Goal: Check status

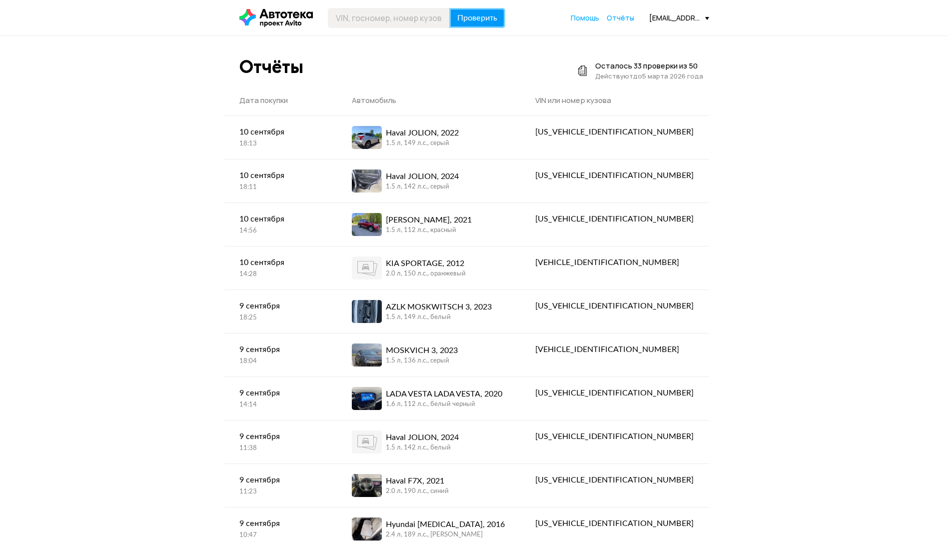
click at [488, 20] on span "Проверить" at bounding box center [477, 18] width 40 height 8
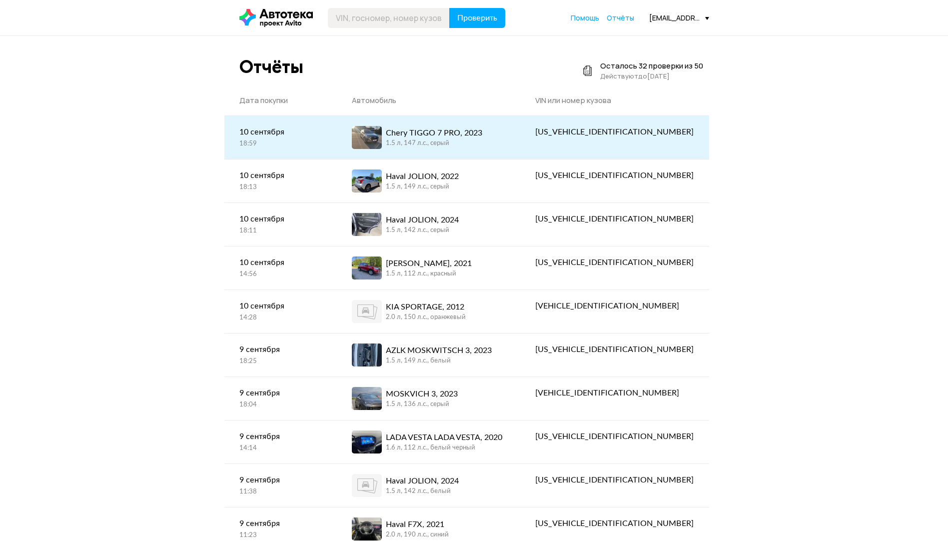
click at [461, 128] on div "Chery TIGGO 7 PRO, 2023" at bounding box center [434, 133] width 96 height 12
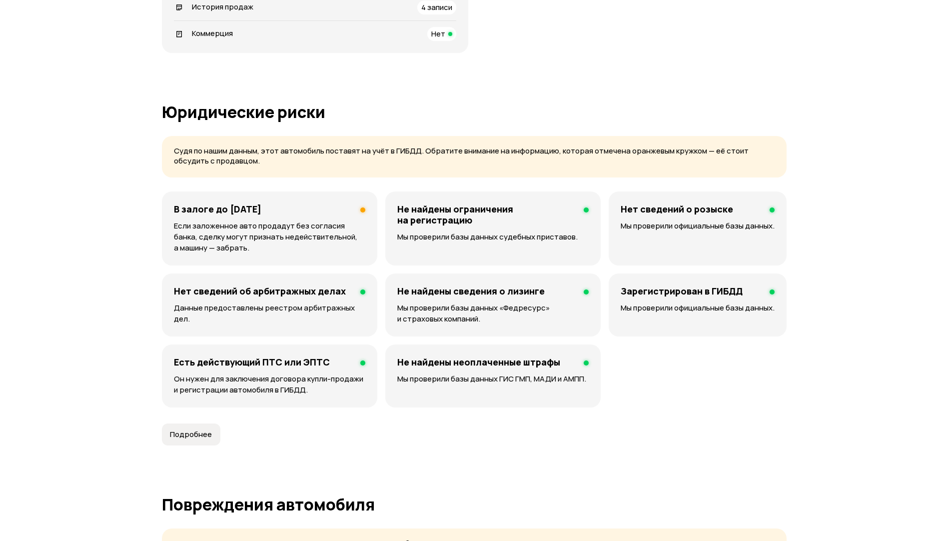
scroll to position [600, 0]
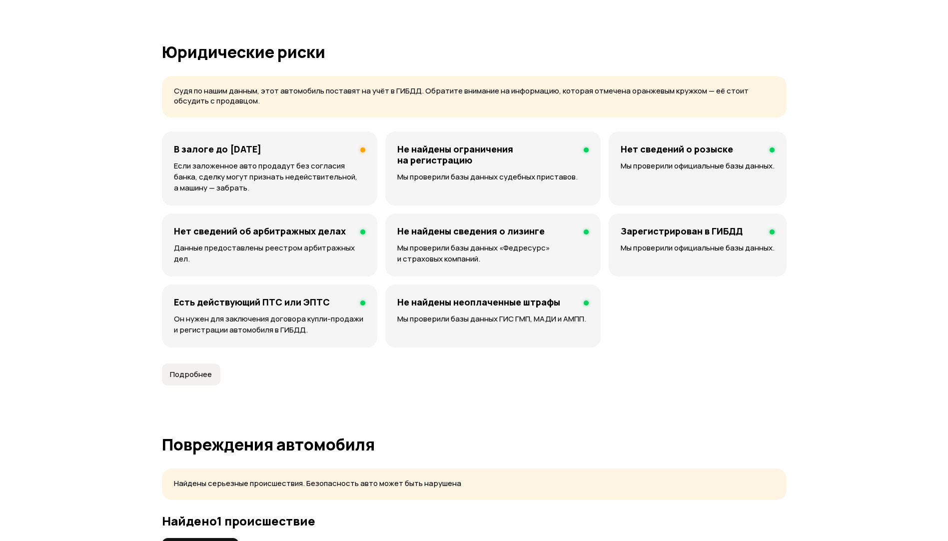
click at [261, 149] on h4 "В залоге до 8 июня 2026 года" at bounding box center [217, 148] width 87 height 11
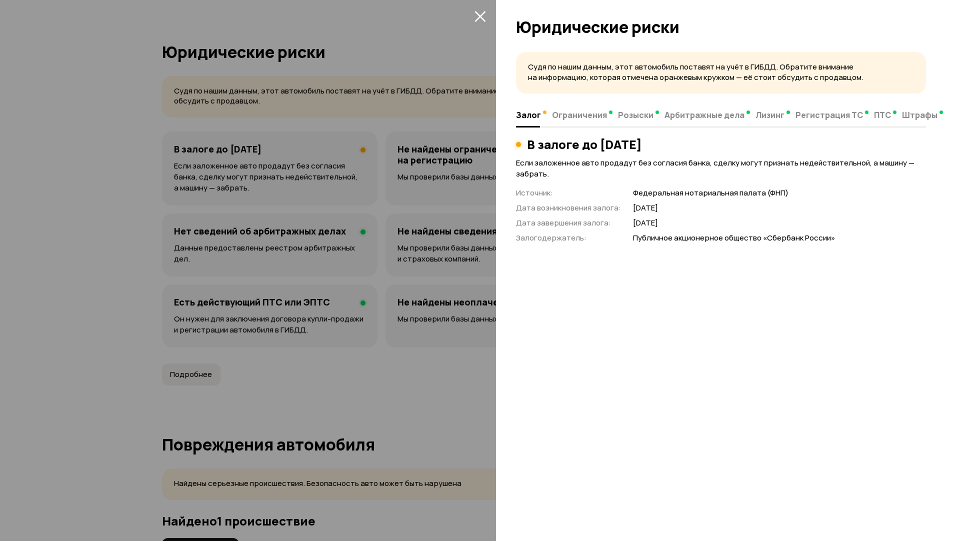
click at [231, 160] on div at bounding box center [478, 270] width 956 height 541
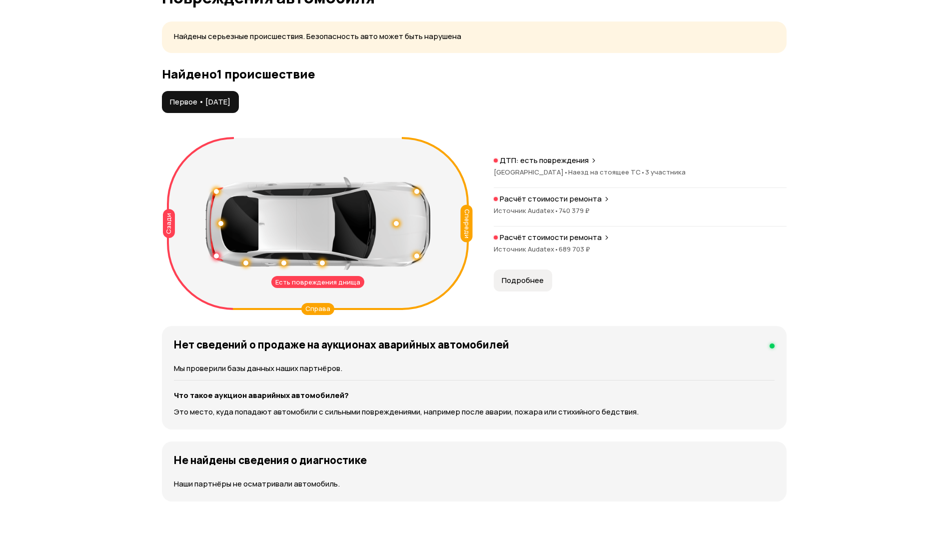
scroll to position [1099, 0]
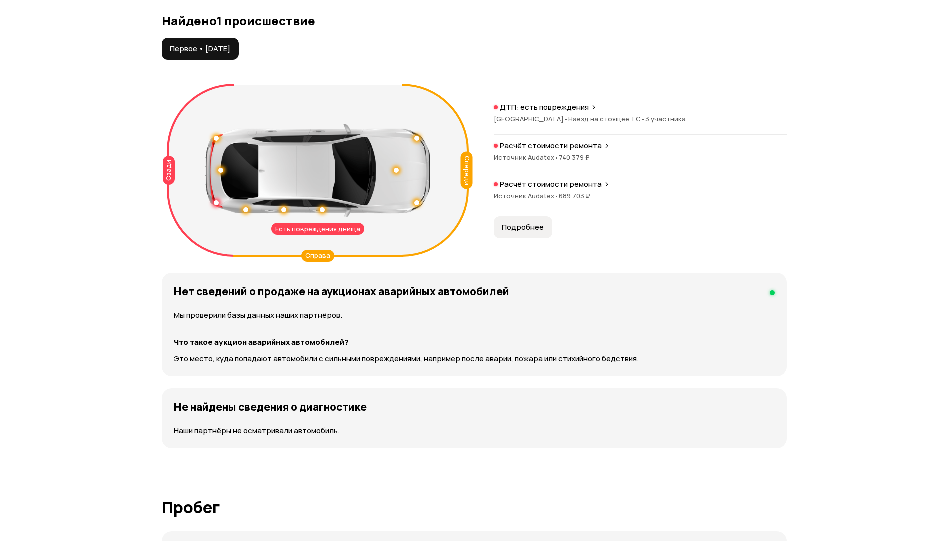
click at [573, 191] on span "689 703 ₽" at bounding box center [574, 195] width 31 height 9
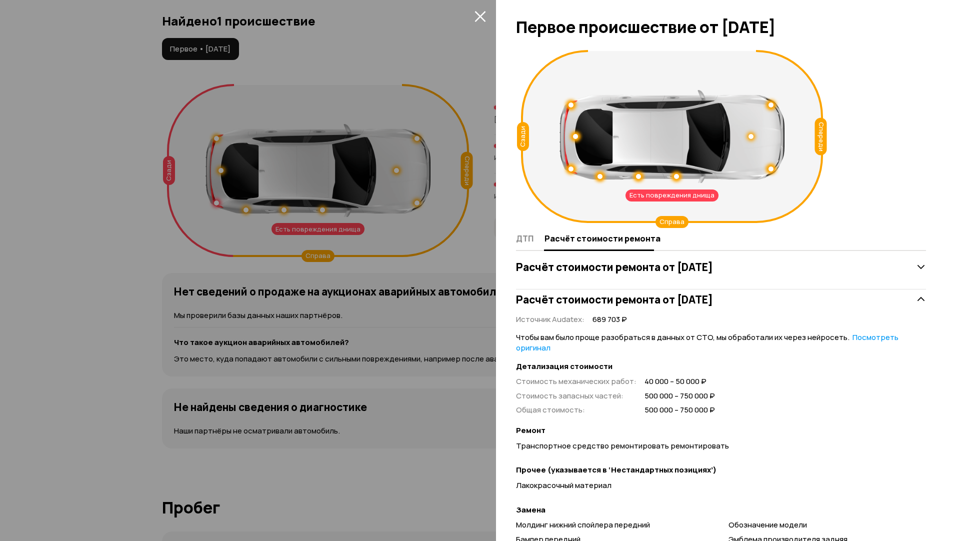
click at [447, 232] on div at bounding box center [478, 270] width 956 height 541
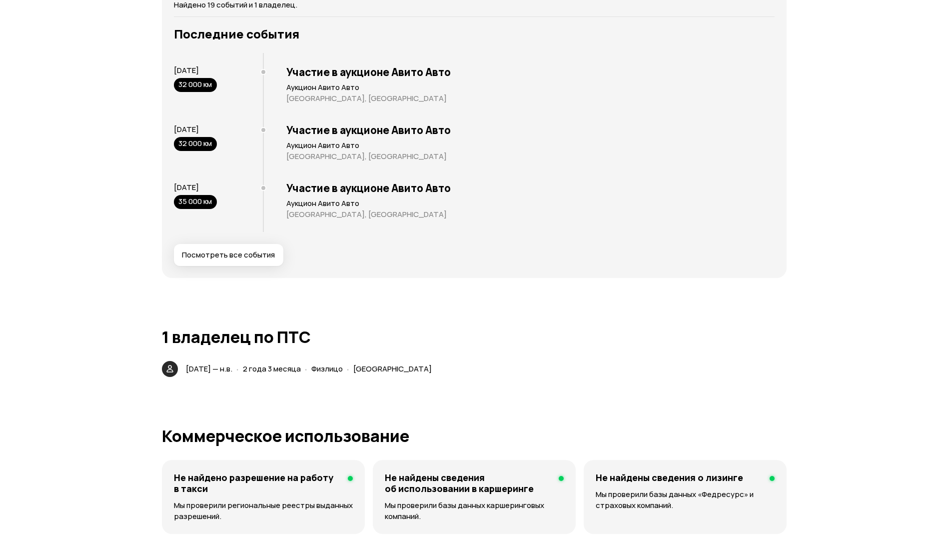
scroll to position [2249, 0]
